Goal: Register for event/course

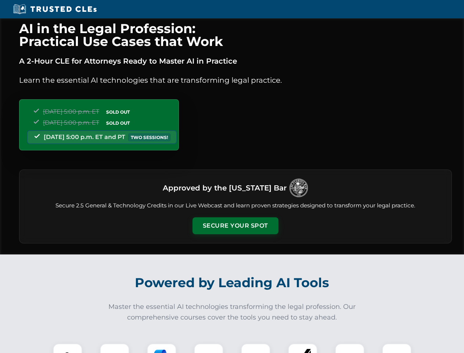
click at [235, 226] on button "Secure Your Spot" at bounding box center [236, 225] width 86 height 17
click at [68, 348] on img at bounding box center [67, 357] width 21 height 21
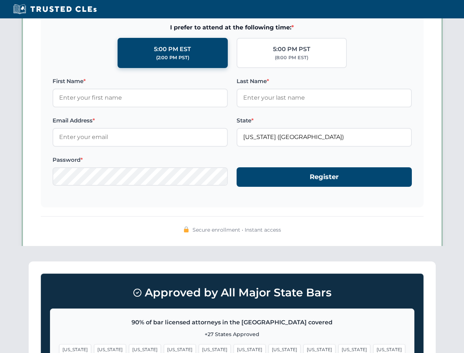
click at [269, 348] on span "[US_STATE]" at bounding box center [285, 349] width 32 height 11
click at [338, 348] on span "[US_STATE]" at bounding box center [354, 349] width 32 height 11
